Goal: Transaction & Acquisition: Purchase product/service

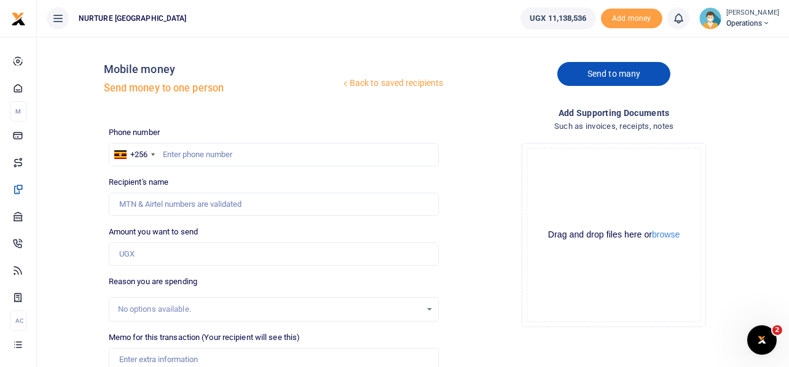
click at [606, 82] on link "Send to many" at bounding box center [613, 74] width 113 height 24
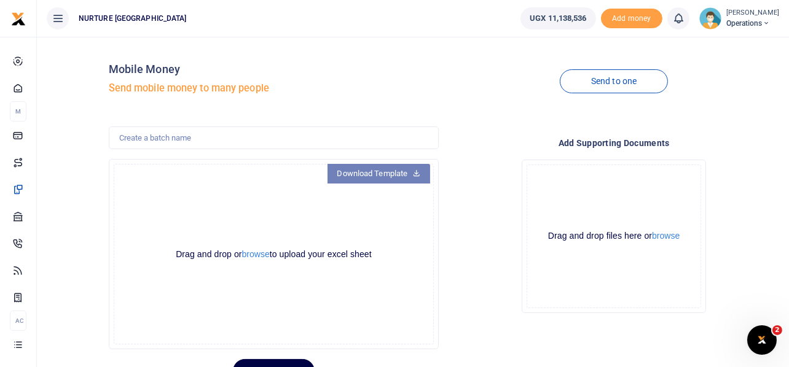
click at [409, 173] on link "Download Template" at bounding box center [379, 174] width 103 height 20
click at [248, 253] on button "browse" at bounding box center [256, 254] width 28 height 9
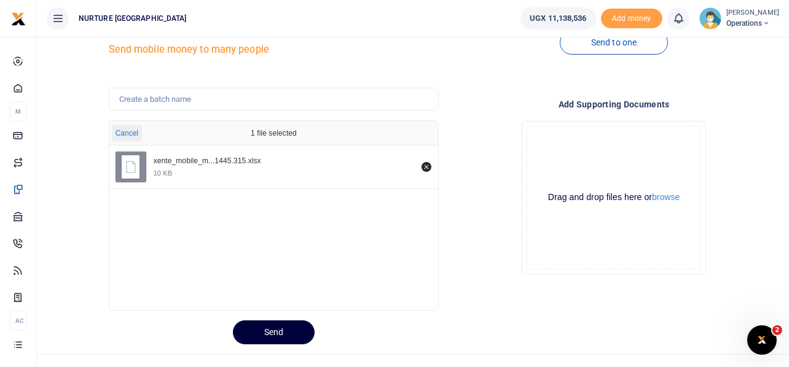
scroll to position [58, 0]
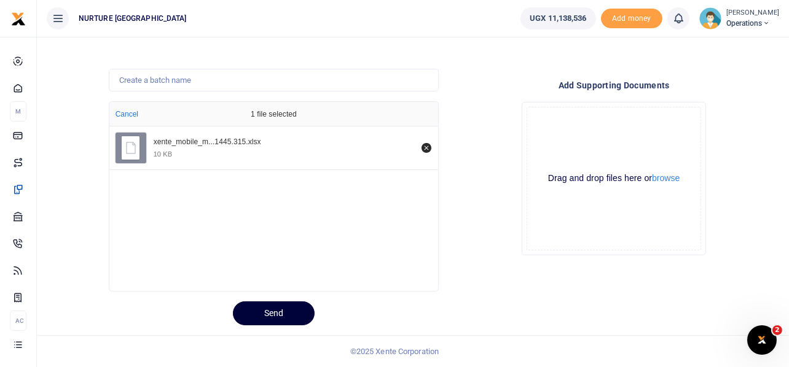
click at [266, 322] on button "Send" at bounding box center [274, 314] width 82 height 24
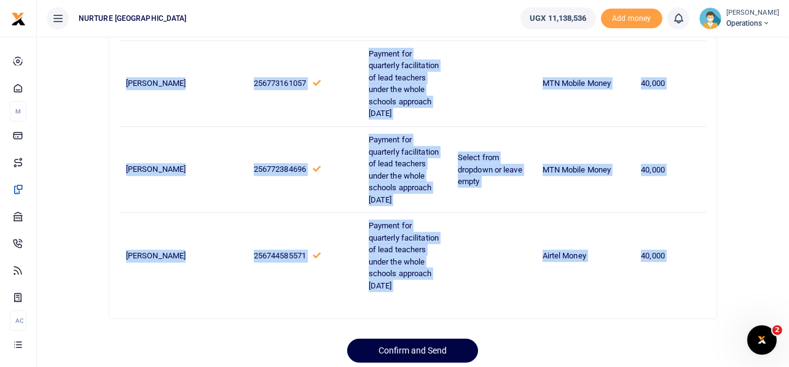
scroll to position [774, 0]
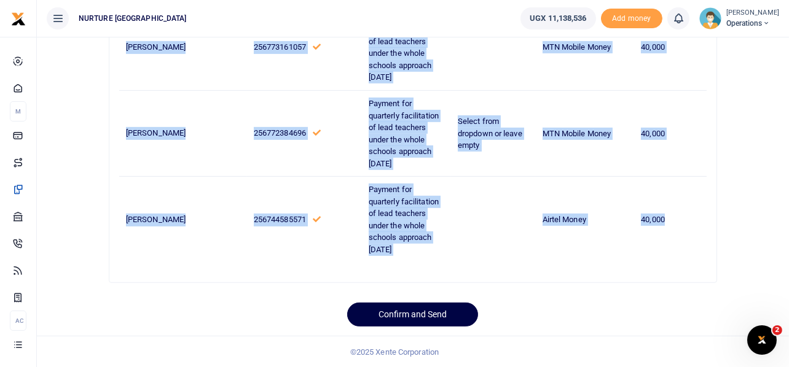
drag, startPoint x: 125, startPoint y: 159, endPoint x: 699, endPoint y: 218, distance: 576.9
copy tbody "Biira Juliet 256755245777 Payment for quarterly facilitation of lead teachers u…"
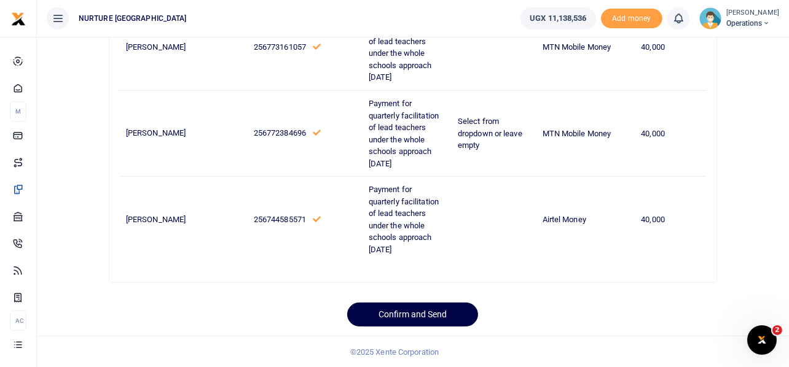
click at [408, 307] on button "Confirm and Send" at bounding box center [412, 315] width 131 height 24
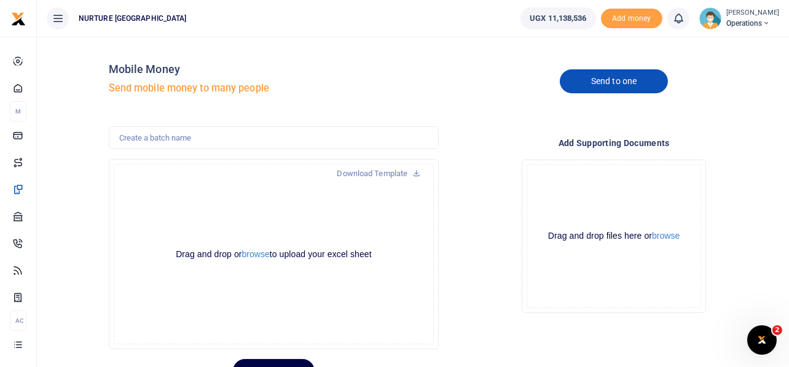
click at [600, 77] on link "Send to one" at bounding box center [614, 81] width 108 height 24
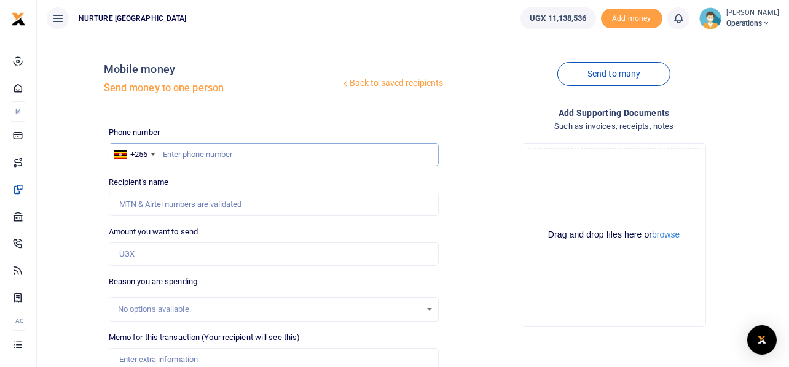
click at [224, 153] on input "text" at bounding box center [274, 154] width 331 height 23
type input "773116070"
type input "Stella Nangobi"
type input "773116070"
click at [160, 253] on input "Amount you want to send" at bounding box center [274, 254] width 331 height 23
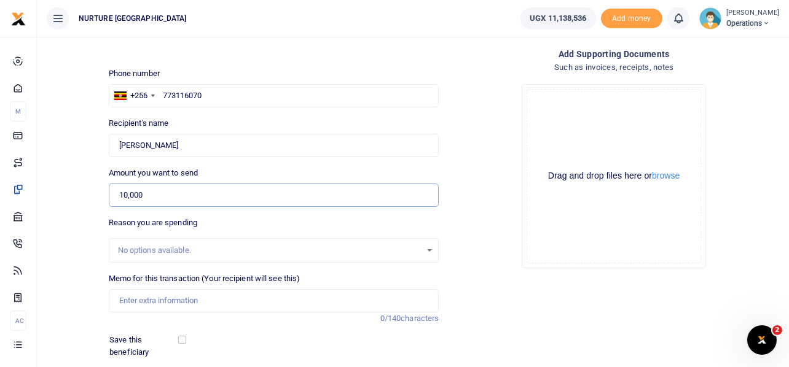
scroll to position [176, 0]
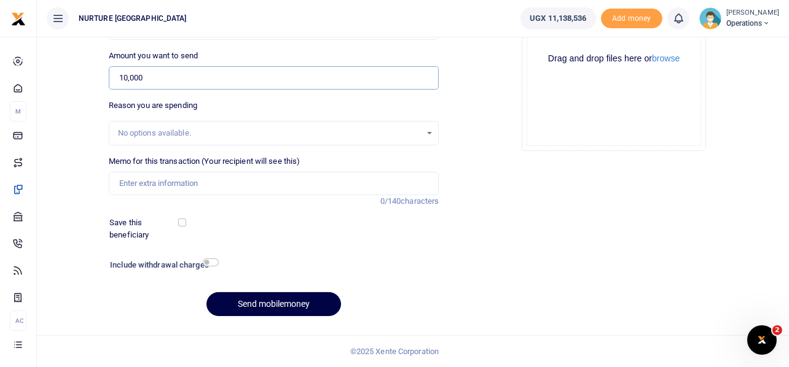
type input "10,000"
click at [215, 183] on input "Memo for this transaction (Your recipient will see this)" at bounding box center [274, 183] width 331 height 23
type input "Subsistence for education officer for the teachers training Sept 2025"
click at [214, 264] on input "checkbox" at bounding box center [211, 263] width 16 height 8
checkbox input "true"
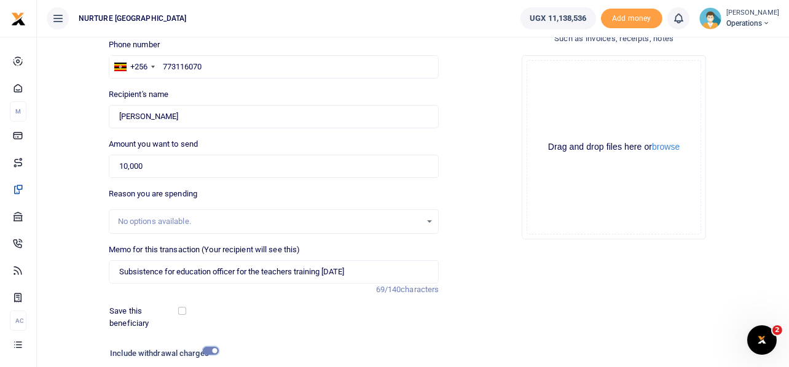
scroll to position [210, 0]
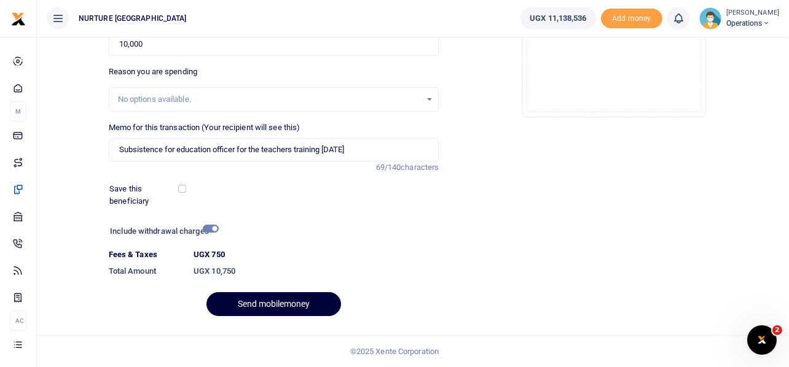
click at [297, 300] on button "Send mobilemoney" at bounding box center [273, 304] width 135 height 24
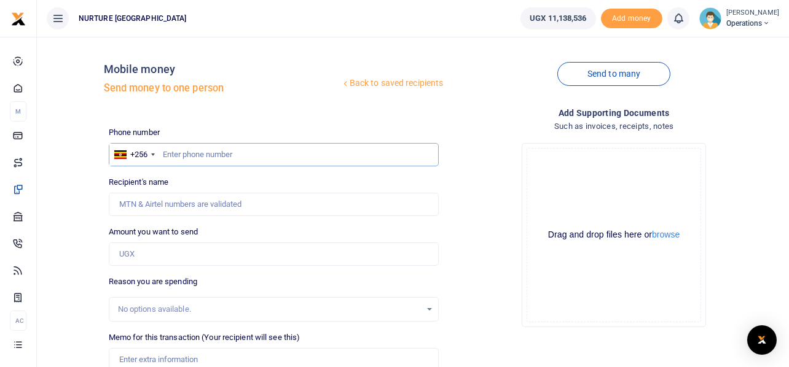
click at [202, 152] on input "text" at bounding box center [274, 154] width 331 height 23
type input "757017978"
click at [162, 255] on input "Amount you want to send" at bounding box center [274, 254] width 331 height 23
type input "Robinah Babirye"
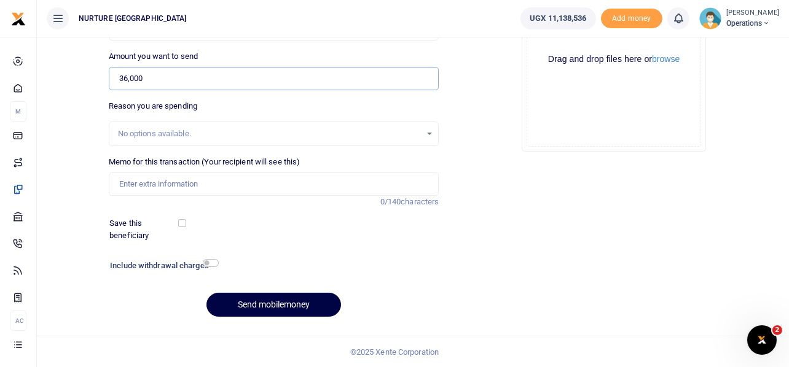
scroll to position [176, 0]
type input "36,000"
click at [168, 182] on input "Memo for this transaction (Your recipient will see this)" at bounding box center [274, 183] width 331 height 23
paste input "Subsistence for education officer for the teachers training Sept 2025"
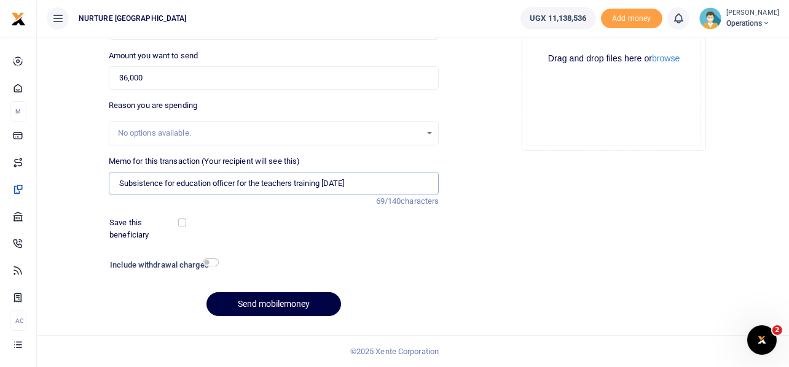
drag, startPoint x: 162, startPoint y: 182, endPoint x: 114, endPoint y: 176, distance: 48.3
click at [114, 176] on input "Subsistence for education officer for the teachers training Sept 2025" at bounding box center [274, 183] width 331 height 23
click at [181, 181] on input "Refreshments for education officer for the teachers training Sept 2025" at bounding box center [274, 183] width 331 height 23
click at [311, 181] on input "Refreshments for teachers during education officer for the teachers training Se…" at bounding box center [274, 183] width 331 height 23
drag, startPoint x: 282, startPoint y: 181, endPoint x: 248, endPoint y: 181, distance: 34.4
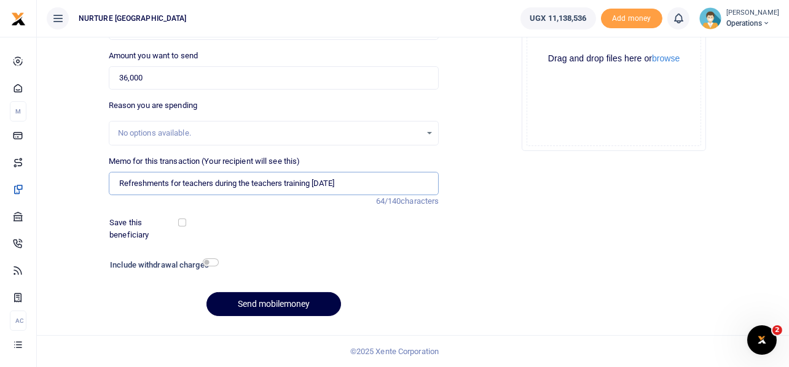
click at [248, 181] on input "Refreshments for teachers during the teachers training Sept 2025" at bounding box center [274, 183] width 331 height 23
click at [287, 180] on input "Refreshments for teachers during their training Sept 2025" at bounding box center [274, 183] width 331 height 23
type input "Refreshments for teachers during their training under the whole schools approac…"
click at [207, 265] on input "checkbox" at bounding box center [211, 263] width 16 height 8
checkbox input "true"
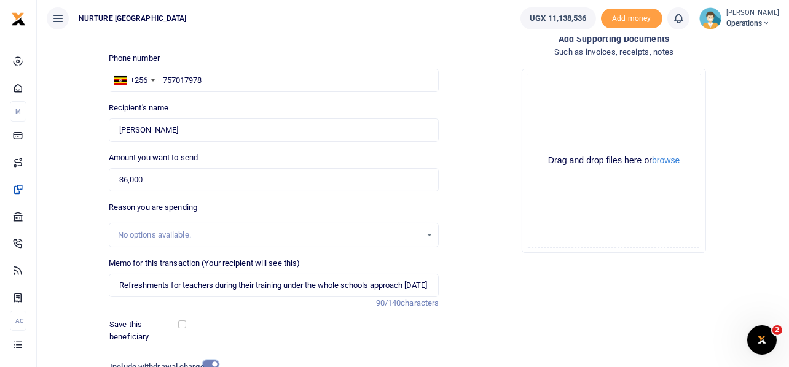
scroll to position [210, 0]
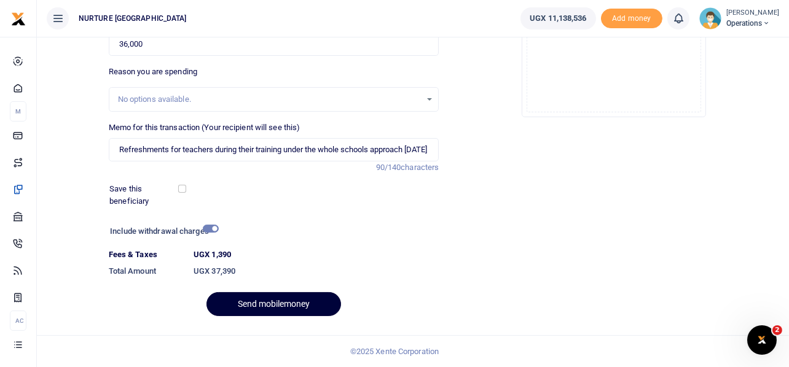
click at [299, 302] on button "Send mobilemoney" at bounding box center [273, 304] width 135 height 24
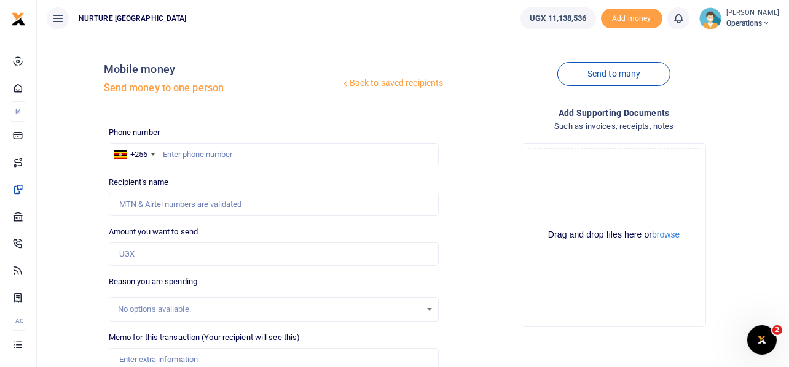
click at [478, 206] on div "Drop your files here Drag and drop files here or browse Powered by Uppy" at bounding box center [614, 235] width 331 height 204
click at [187, 155] on input "text" at bounding box center [274, 154] width 331 height 23
click at [242, 158] on input "text" at bounding box center [274, 154] width 331 height 23
paste input "256703348831"
type input "256703348831"
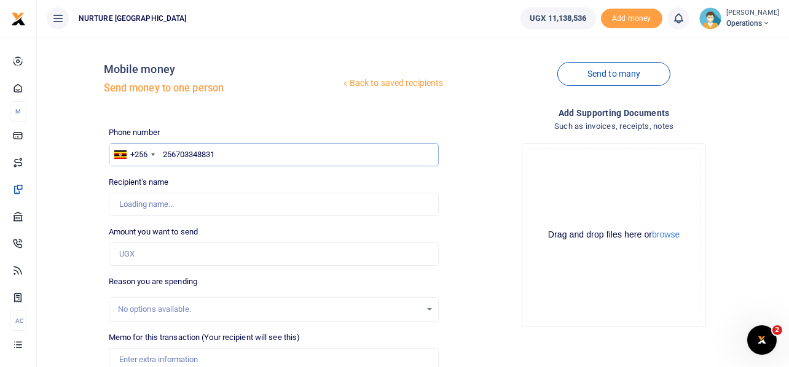
type input "Joan Nakiryowa"
type input "256703348831"
click at [160, 253] on input "Amount you want to send" at bounding box center [274, 254] width 331 height 23
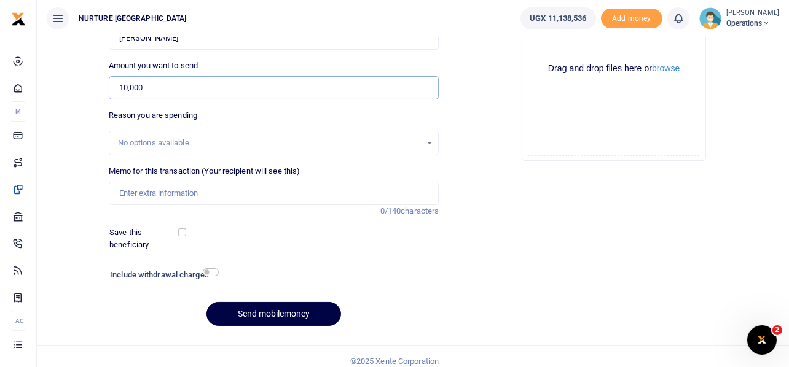
scroll to position [176, 0]
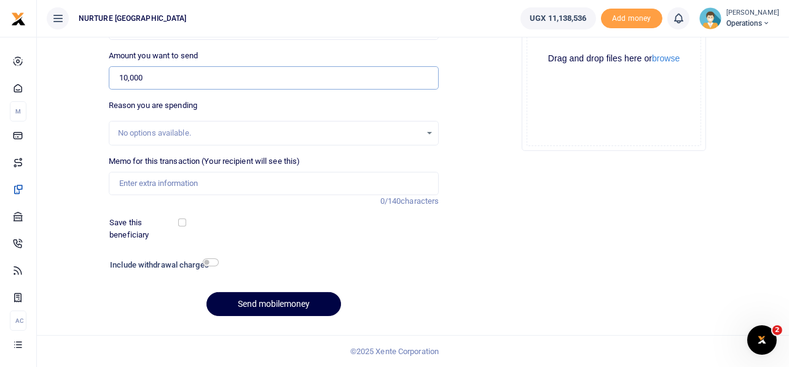
type input "10,000"
click at [213, 183] on input "Memo for this transaction (Your recipient will see this)" at bounding box center [274, 183] width 331 height 23
click at [261, 185] on input "Transport to the bank to carryout organisational duties" at bounding box center [274, 183] width 331 height 23
click at [323, 182] on input "Transport to the bank to carryout organizational duties" at bounding box center [274, 183] width 331 height 23
click at [388, 189] on input "Transport to the bank to carryout organizational duties September 2025" at bounding box center [274, 183] width 331 height 23
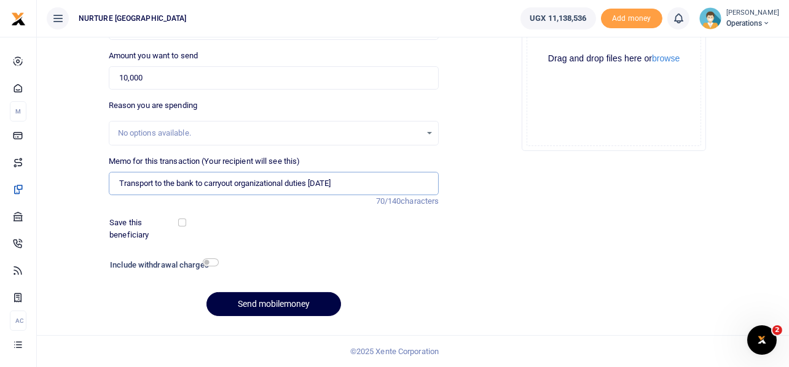
click at [223, 184] on input "Transport to the bank to carryout organizational duties September 2025" at bounding box center [274, 183] width 331 height 23
click at [200, 185] on input "Transport to the bank to carryout organizational duties September 2025" at bounding box center [274, 183] width 331 height 23
type input "Transport to the bank to carryout organizational duties September 2025"
click at [211, 262] on input "checkbox" at bounding box center [211, 263] width 16 height 8
checkbox input "true"
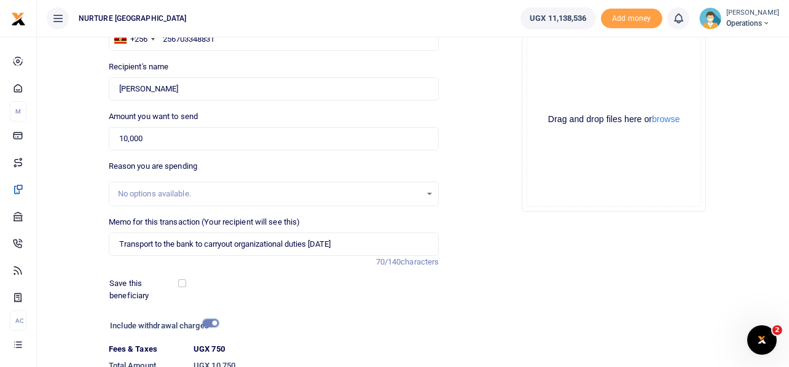
scroll to position [210, 0]
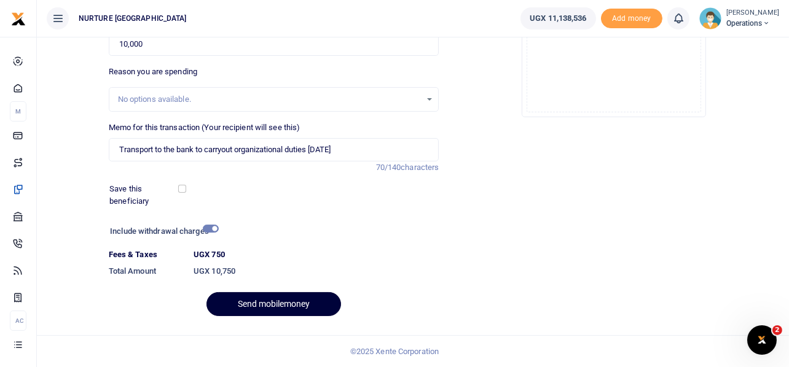
click at [287, 300] on button "Send mobilemoney" at bounding box center [273, 304] width 135 height 24
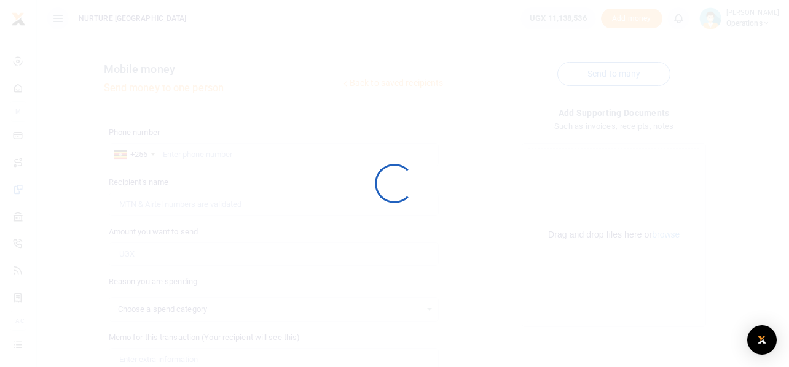
select select
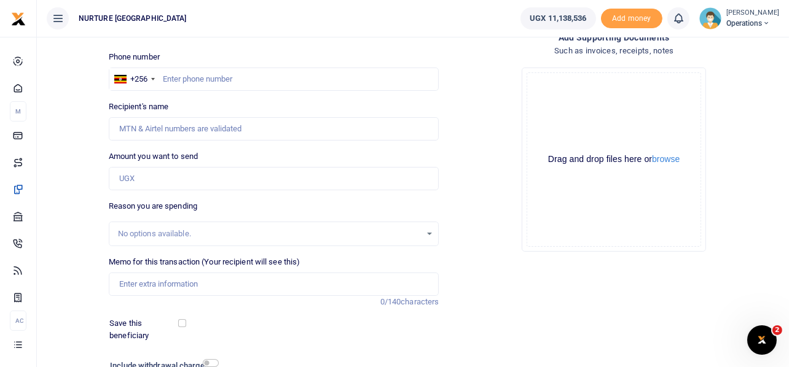
scroll to position [176, 0]
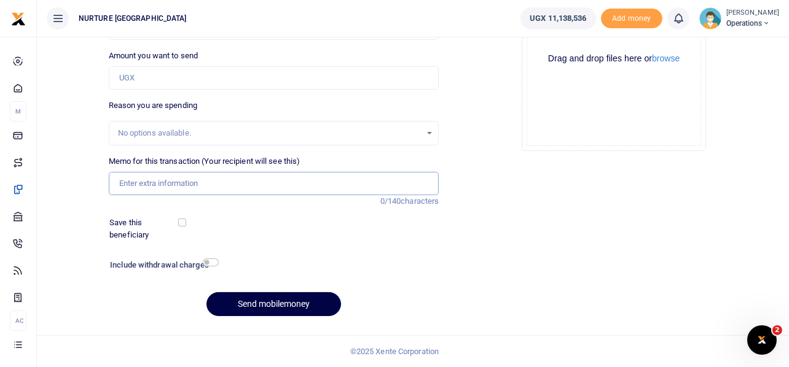
click at [217, 182] on input "Memo for this transaction (Your recipient will see this)" at bounding box center [274, 183] width 331 height 23
paste input "Transport to the bank to carryout organizational duties September 2025"
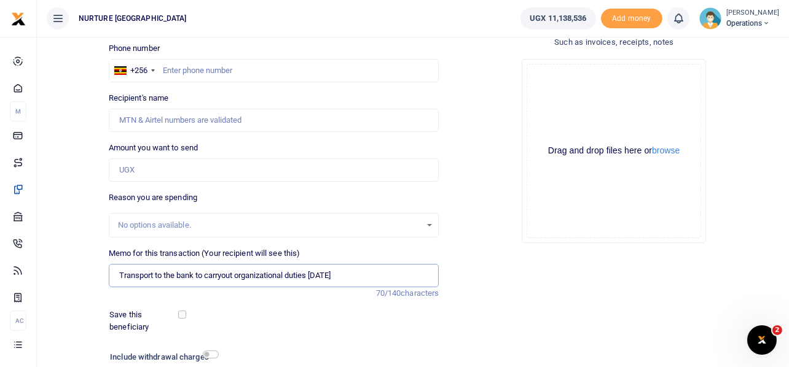
scroll to position [0, 0]
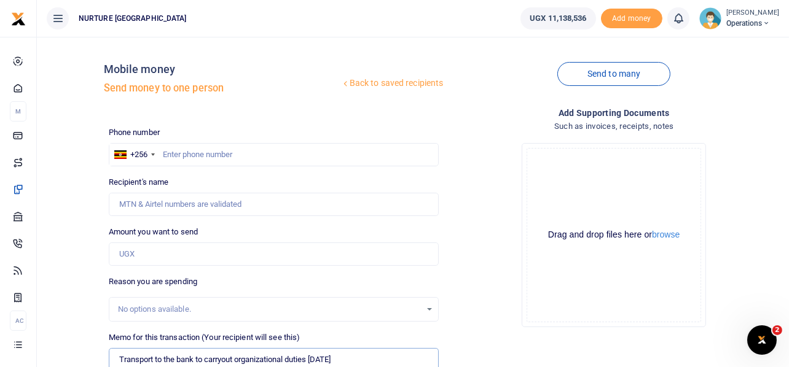
type input "Transport to the bank to carryout organizational duties September 2025"
click at [192, 154] on input "text" at bounding box center [274, 154] width 331 height 23
click at [264, 151] on input "text" at bounding box center [274, 154] width 331 height 23
paste input "256783883508"
type input "256783883508"
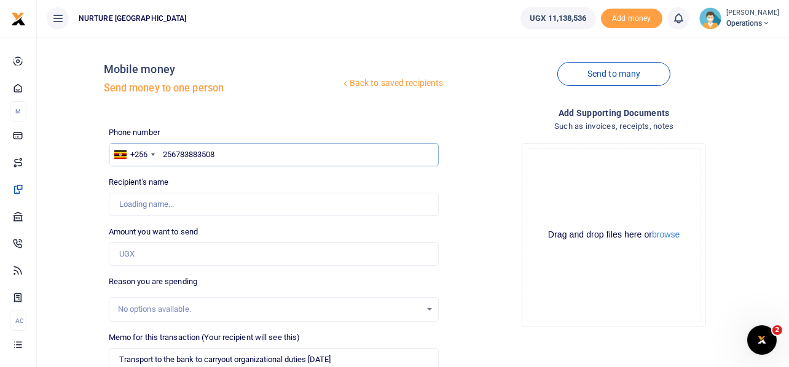
type input "Saidat Nassanga"
type input "256783883508"
click at [191, 254] on input "Amount you want to send" at bounding box center [274, 254] width 331 height 23
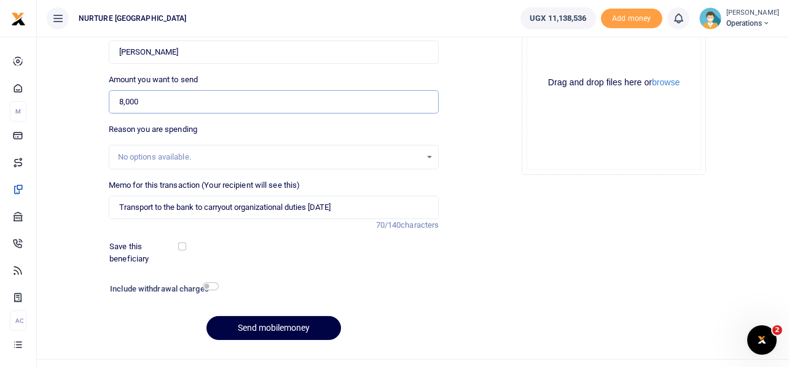
scroll to position [176, 0]
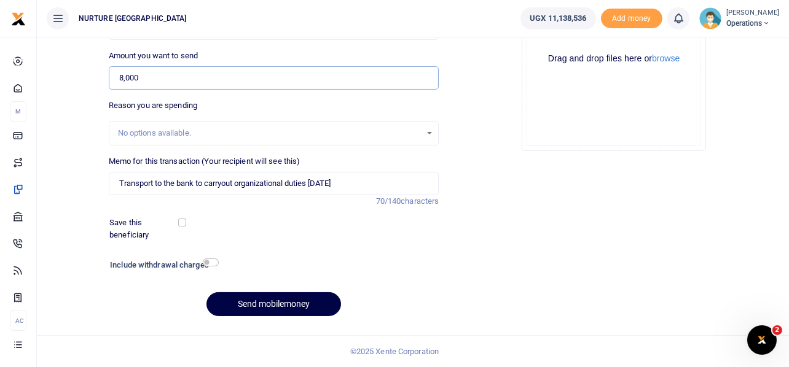
type input "8,000"
click at [233, 185] on input "Transport to the bank to carryout organizational duties September 2025" at bounding box center [274, 183] width 331 height 23
click at [208, 262] on input "checkbox" at bounding box center [211, 263] width 16 height 8
checkbox input "true"
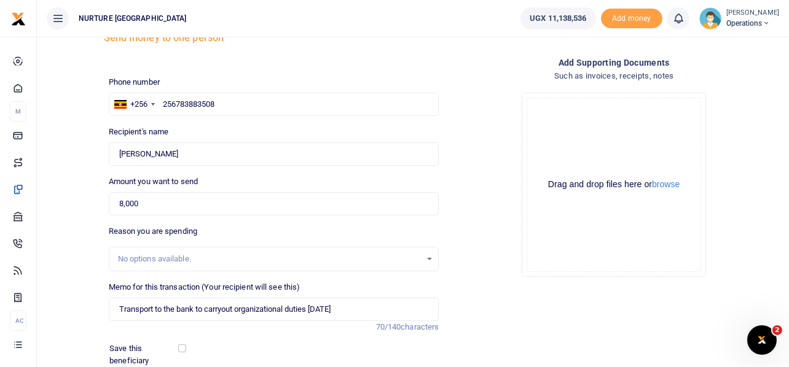
scroll to position [210, 0]
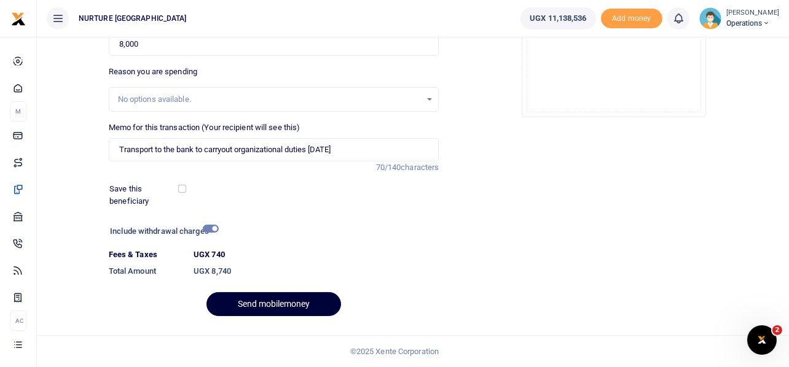
click at [268, 303] on button "Send mobilemoney" at bounding box center [273, 304] width 135 height 24
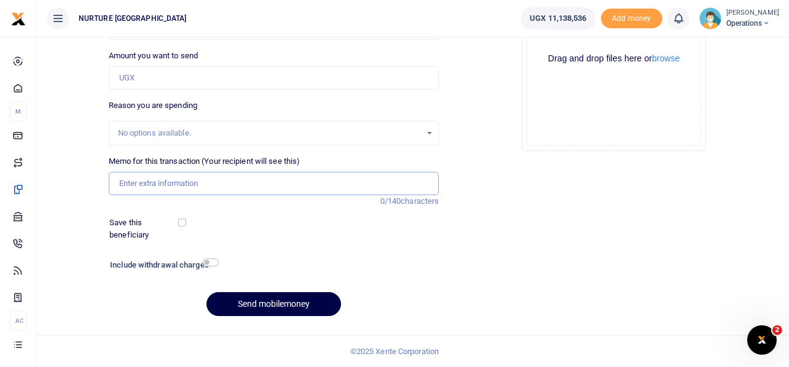
click at [212, 182] on input "Memo for this transaction (Your recipient will see this)" at bounding box center [274, 183] width 331 height 23
paste input "Transport to the bank to carryout organizational duties September 2025"
type input "Transport to the bank to carryout organizational duties September 2025"
click at [170, 76] on input "Amount you want to send" at bounding box center [274, 77] width 331 height 23
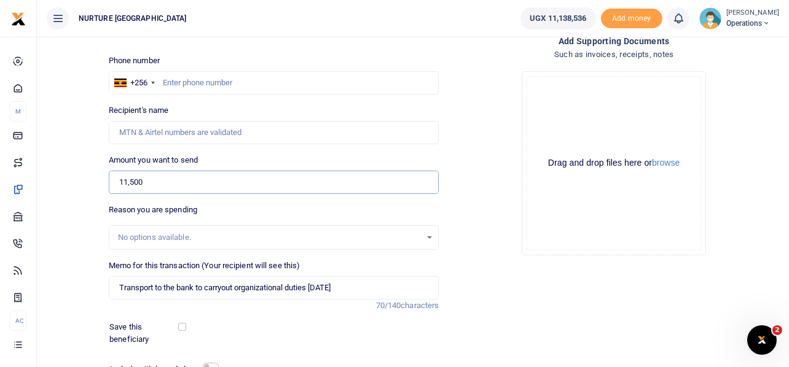
scroll to position [53, 0]
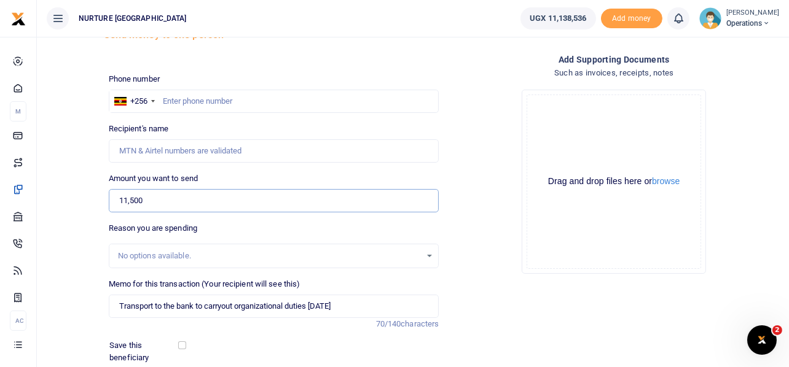
type input "11,500"
click at [216, 103] on input "text" at bounding box center [274, 101] width 331 height 23
paste input "256741034049"
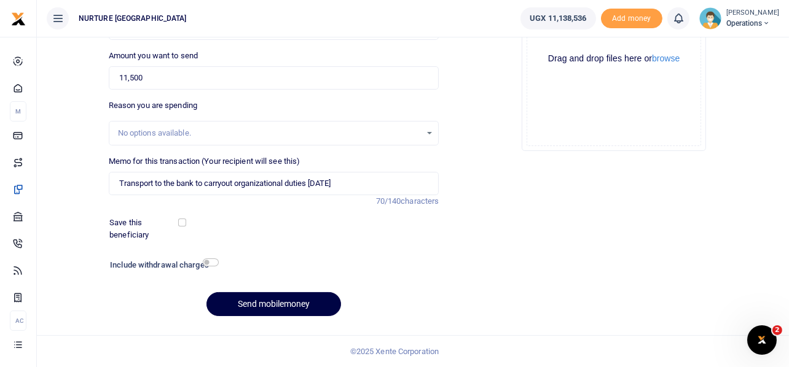
scroll to position [0, 0]
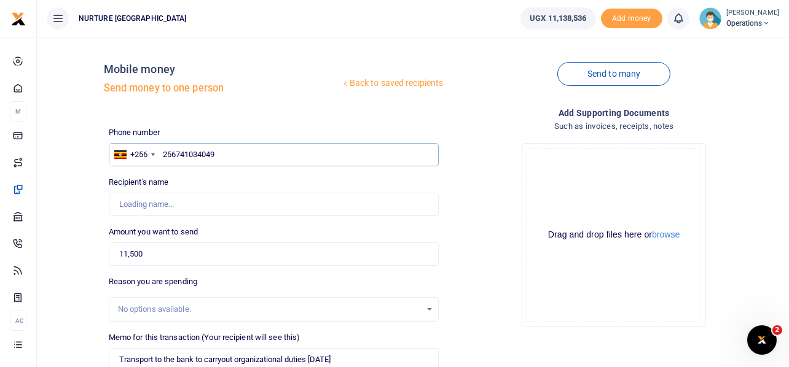
click at [232, 156] on input "256741034049" at bounding box center [274, 154] width 331 height 23
type input "256741034049"
click at [175, 152] on input "256741034049" at bounding box center [274, 154] width 331 height 23
type input "Maria Kawuki"
click at [175, 152] on input "741034049" at bounding box center [274, 154] width 331 height 23
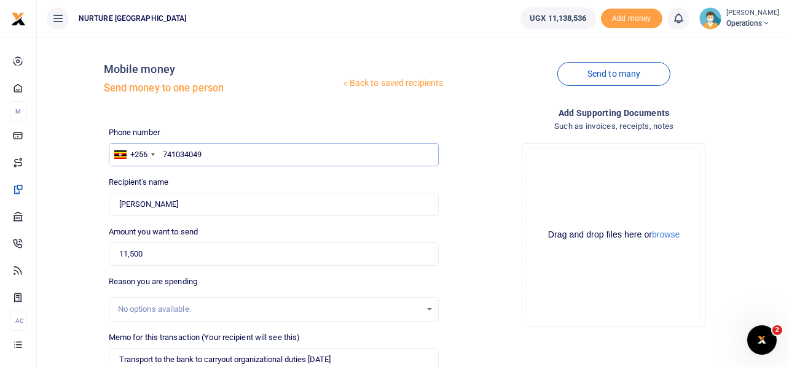
click at [224, 155] on input "741034049" at bounding box center [274, 154] width 331 height 23
type input "7"
paste input "741034049"
type input "741034049"
click at [461, 206] on div "Drop your files here Drag and drop files here or browse Powered by Uppy" at bounding box center [614, 235] width 331 height 204
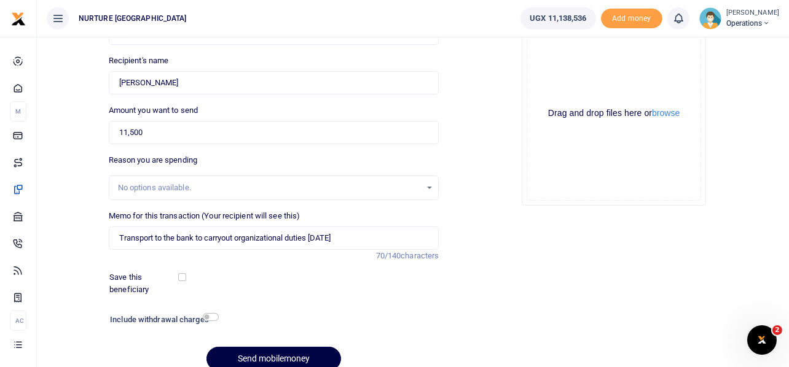
scroll to position [176, 0]
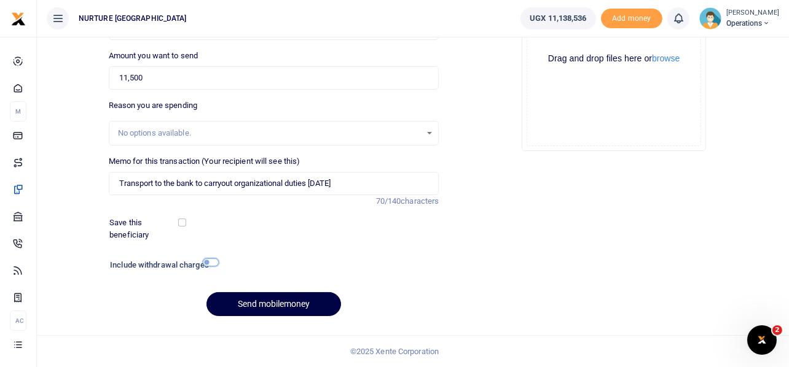
click at [212, 264] on input "checkbox" at bounding box center [211, 263] width 16 height 8
checkbox input "true"
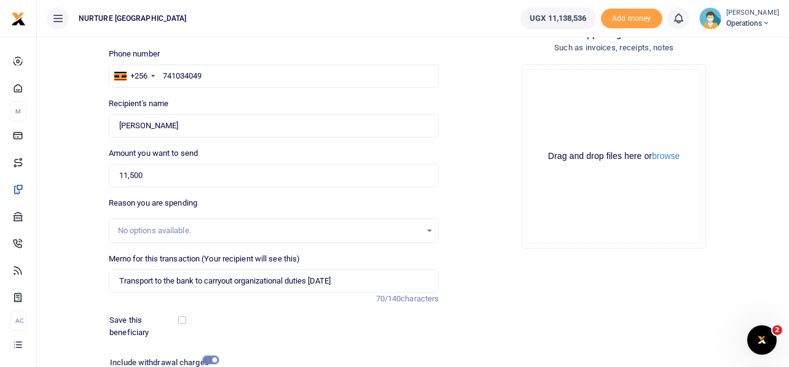
scroll to position [210, 0]
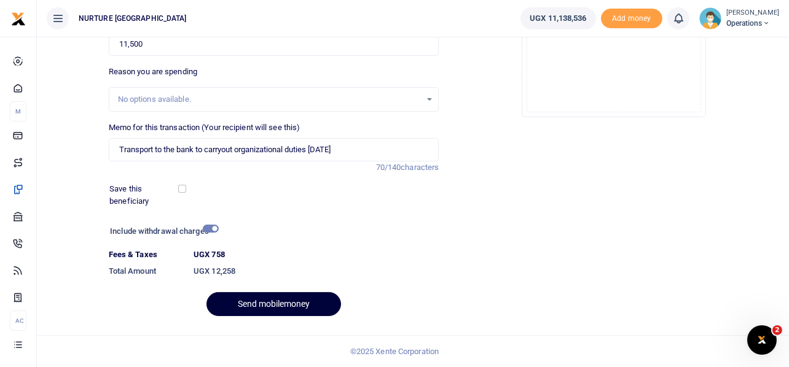
click at [290, 301] on button "Send mobilemoney" at bounding box center [273, 304] width 135 height 24
